Goal: Task Accomplishment & Management: Complete application form

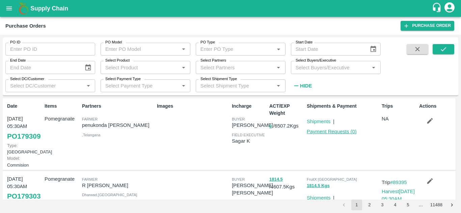
click at [332, 133] on link "Payment Requests ( 0 )" at bounding box center [331, 131] width 50 height 5
click at [328, 132] on link "Payment Requests ( 0 )" at bounding box center [331, 131] width 50 height 5
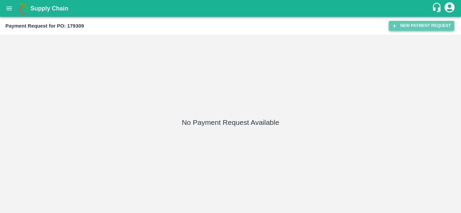
click at [437, 25] on button "New Payment Request" at bounding box center [420, 26] width 65 height 10
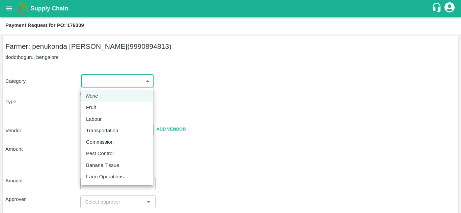
click at [116, 82] on body "Supply Chain Payment Request for PO: 179309 Farmer: penukonda srikanth reddy (9…" at bounding box center [230, 106] width 461 height 213
click at [103, 108] on div "Fruit" at bounding box center [117, 107] width 62 height 7
type input "1"
type input "penukonda srikanth reddy - 9990894813(Farmer)"
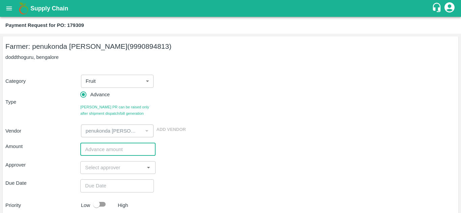
click at [126, 147] on input "number" at bounding box center [117, 149] width 75 height 13
type input "175004"
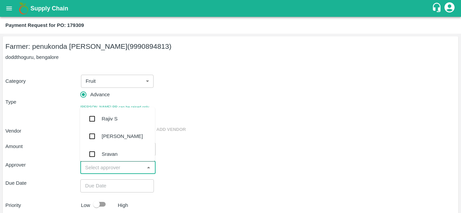
click at [124, 167] on input "input" at bounding box center [112, 168] width 60 height 9
type input "mu"
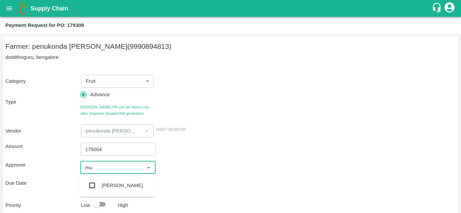
click at [123, 186] on div "Mukul Chaudhari" at bounding box center [121, 185] width 41 height 7
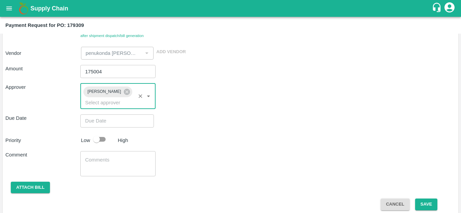
scroll to position [78, 0]
type input "DD/MM/YYYY hh:mm aa"
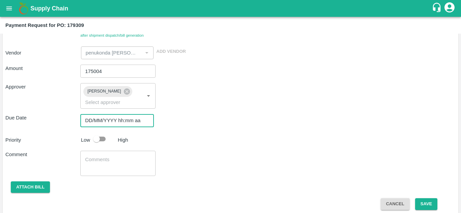
click at [130, 122] on input "DD/MM/YYYY hh:mm aa" at bounding box center [114, 120] width 69 height 13
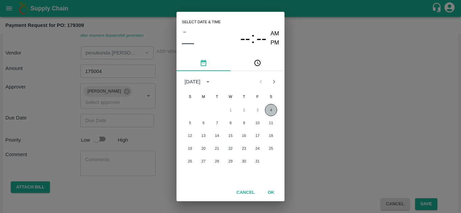
click at [270, 111] on button "4" at bounding box center [271, 110] width 12 height 12
type input "04/10/2025 12:00 AM"
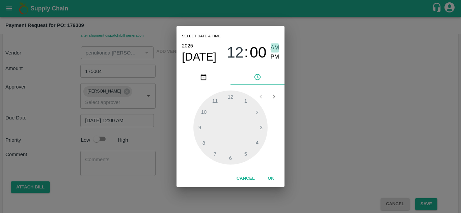
click at [278, 47] on span "AM" at bounding box center [274, 47] width 9 height 9
click at [273, 178] on button "OK" at bounding box center [271, 179] width 22 height 12
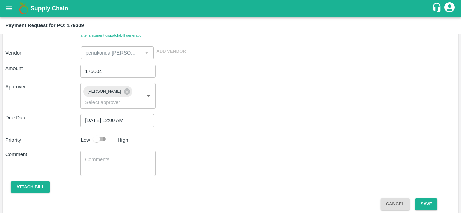
click at [97, 141] on input "checkbox" at bounding box center [96, 139] width 38 height 13
checkbox input "true"
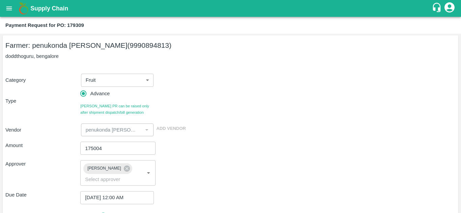
scroll to position [0, 0]
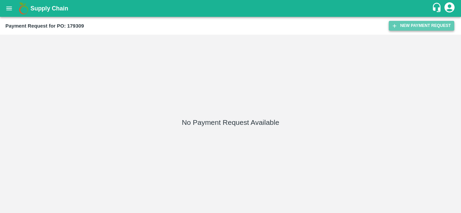
click at [416, 22] on button "New Payment Request" at bounding box center [420, 26] width 65 height 10
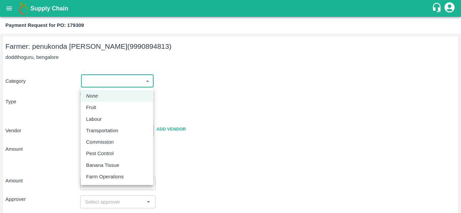
click at [134, 80] on body "Supply Chain Payment Request for PO: 179309 Farmer: penukonda srikanth reddy (9…" at bounding box center [230, 106] width 461 height 213
click at [108, 106] on div "Fruit" at bounding box center [117, 107] width 62 height 7
type input "1"
type input "penukonda srikanth reddy - 9990894813(Farmer)"
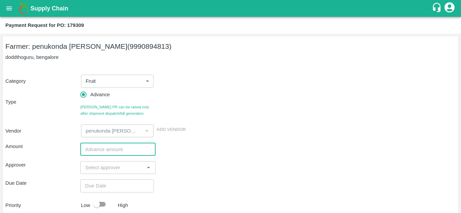
click at [120, 147] on input "number" at bounding box center [117, 149] width 75 height 13
type input "175004"
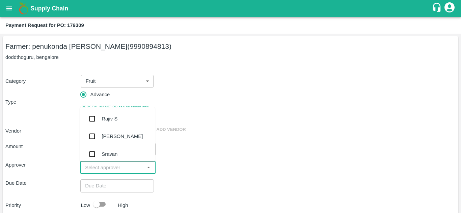
click at [127, 167] on input "input" at bounding box center [112, 168] width 60 height 9
type input "mu"
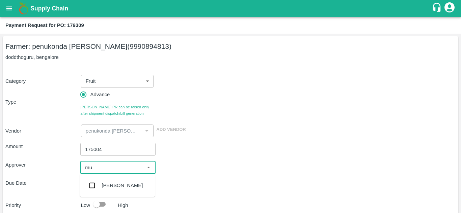
click at [116, 188] on div "Mukul Chaudhari" at bounding box center [121, 185] width 41 height 7
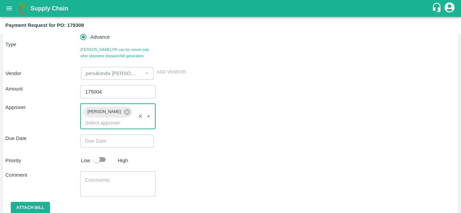
scroll to position [58, 0]
type input "DD/MM/YYYY hh:mm aa"
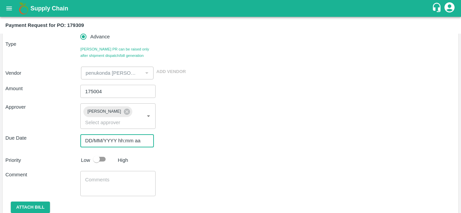
click at [106, 139] on input "DD/MM/YYYY hh:mm aa" at bounding box center [114, 141] width 69 height 13
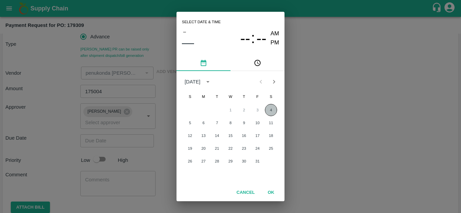
click at [271, 106] on button "4" at bounding box center [271, 110] width 12 height 12
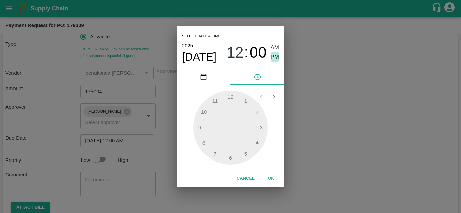
click at [272, 53] on span "PM" at bounding box center [274, 57] width 9 height 9
type input "04/10/2025 12:00 PM"
click at [269, 179] on button "OK" at bounding box center [271, 179] width 22 height 12
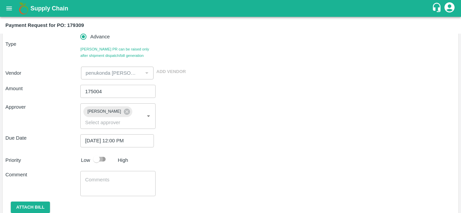
click at [102, 157] on input "checkbox" at bounding box center [96, 159] width 38 height 13
checkbox input "true"
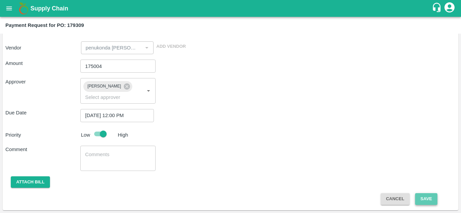
click at [427, 197] on button "Save" at bounding box center [426, 200] width 22 height 12
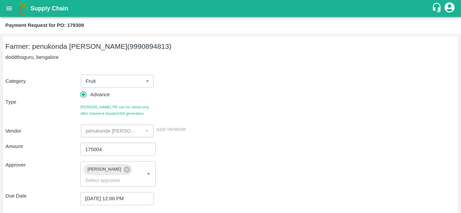
click at [245, 120] on div "Category Fruit 1 ​ Type Advance Bill PR can be raised only after shipment dispa…" at bounding box center [230, 102] width 450 height 71
click at [0, 11] on div "Supply Chain" at bounding box center [230, 8] width 461 height 17
click at [6, 11] on icon "open drawer" at bounding box center [8, 8] width 7 height 7
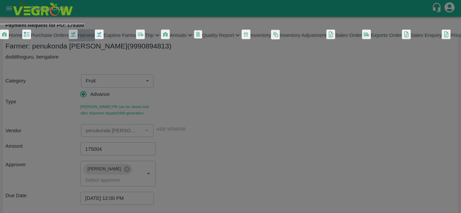
click at [69, 41] on link "Harvest" at bounding box center [82, 35] width 26 height 12
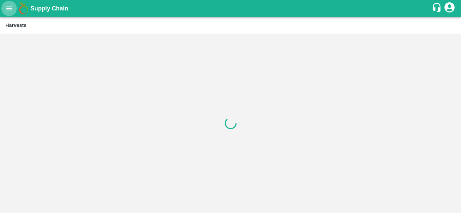
click at [10, 3] on button "open drawer" at bounding box center [9, 9] width 16 height 16
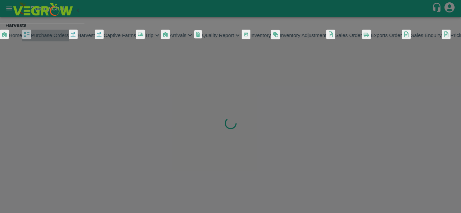
click at [41, 38] on span "Purchase Orders" at bounding box center [50, 35] width 38 height 5
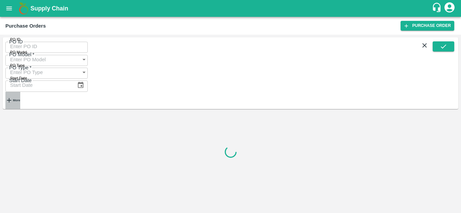
click at [20, 99] on strong "More" at bounding box center [16, 100] width 7 height 3
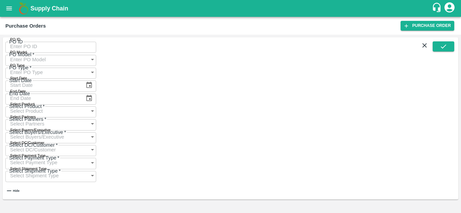
click at [83, 131] on input "Select Buyers/Executive" at bounding box center [44, 137] width 78 height 13
type input "h"
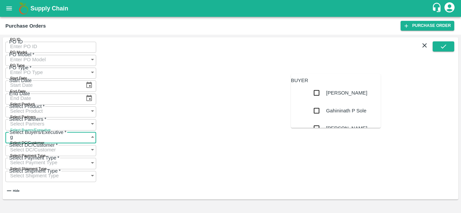
type input "gu"
click at [326, 115] on div "[PERSON_NAME]" at bounding box center [346, 110] width 41 height 7
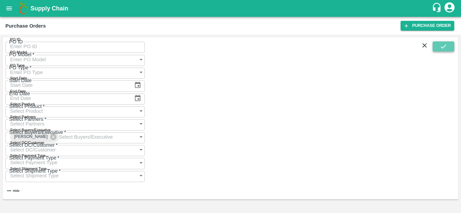
click at [439, 52] on button "submit" at bounding box center [443, 46] width 22 height 10
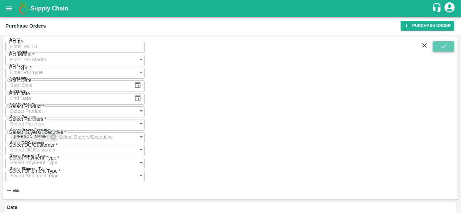
click at [444, 47] on icon "submit" at bounding box center [442, 46] width 7 height 7
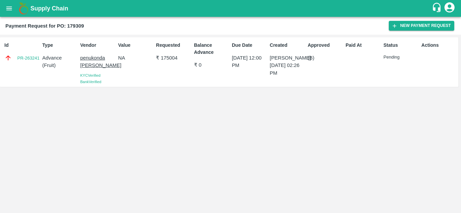
click at [297, 141] on div "Id PR-263241 Type Advance ( Fruit ) Vendor penukonda [PERSON_NAME] KYC Verified…" at bounding box center [230, 124] width 461 height 179
